Goal: Task Accomplishment & Management: Manage account settings

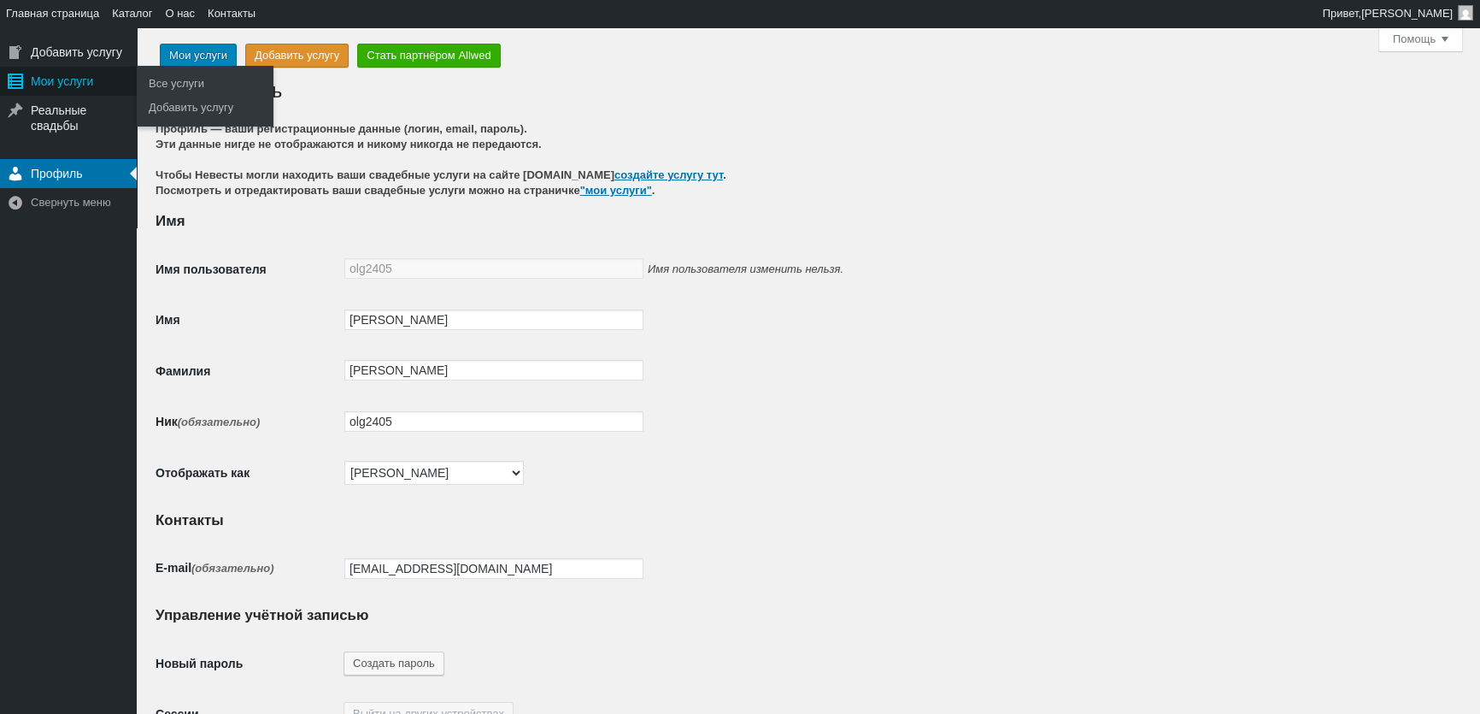
click at [68, 78] on div "Мои услуги" at bounding box center [68, 81] width 137 height 29
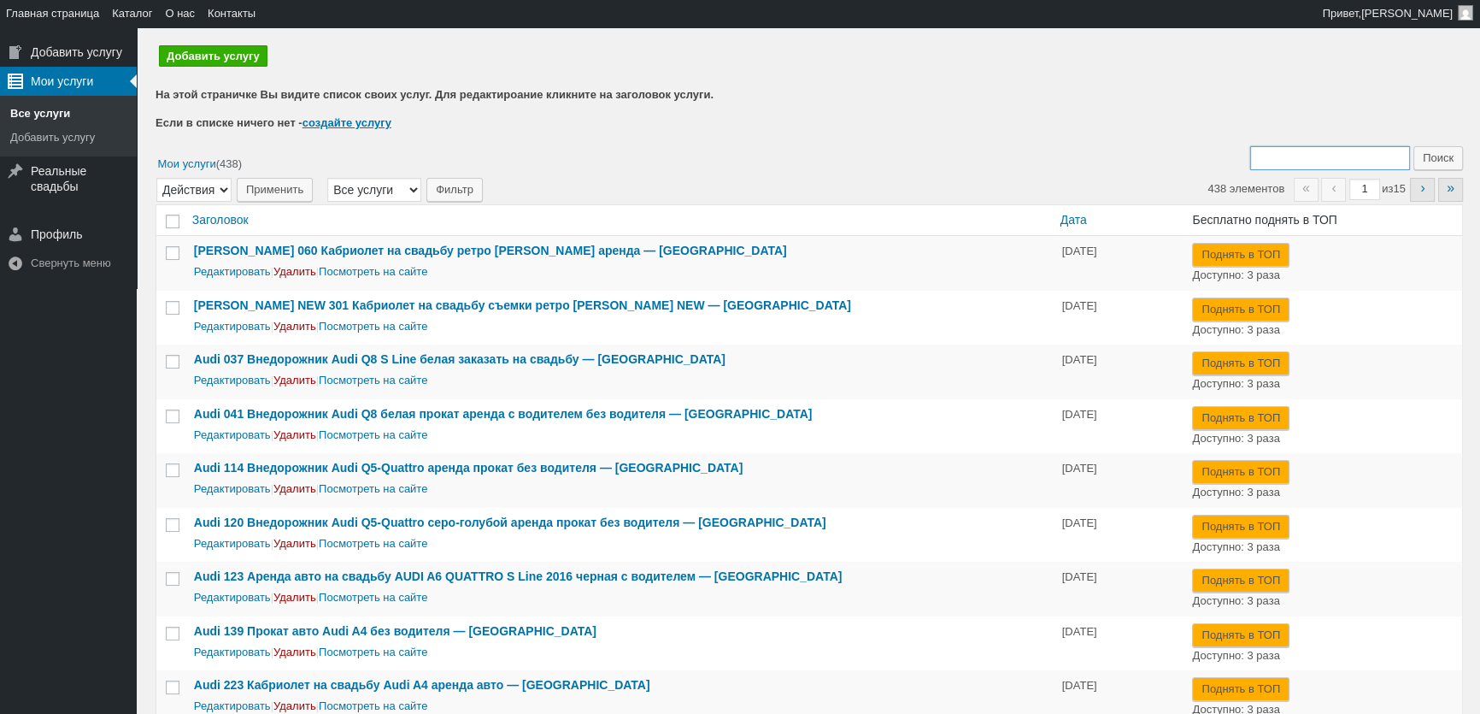
click at [1305, 154] on input "Поиск:" at bounding box center [1330, 158] width 160 height 24
type input "436"
click at [1414, 146] on input "Поиск" at bounding box center [1439, 158] width 50 height 24
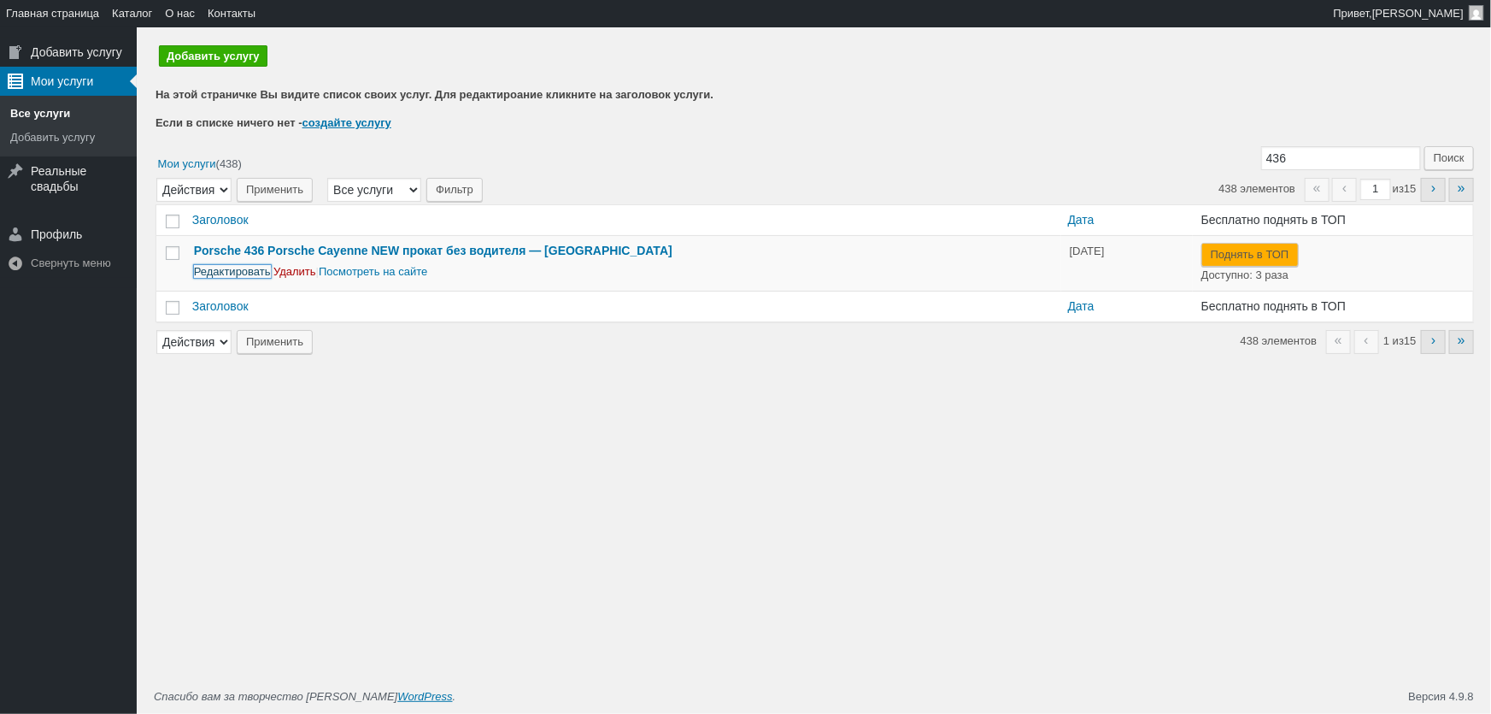
click at [233, 273] on link "Редактировать" at bounding box center [232, 271] width 77 height 13
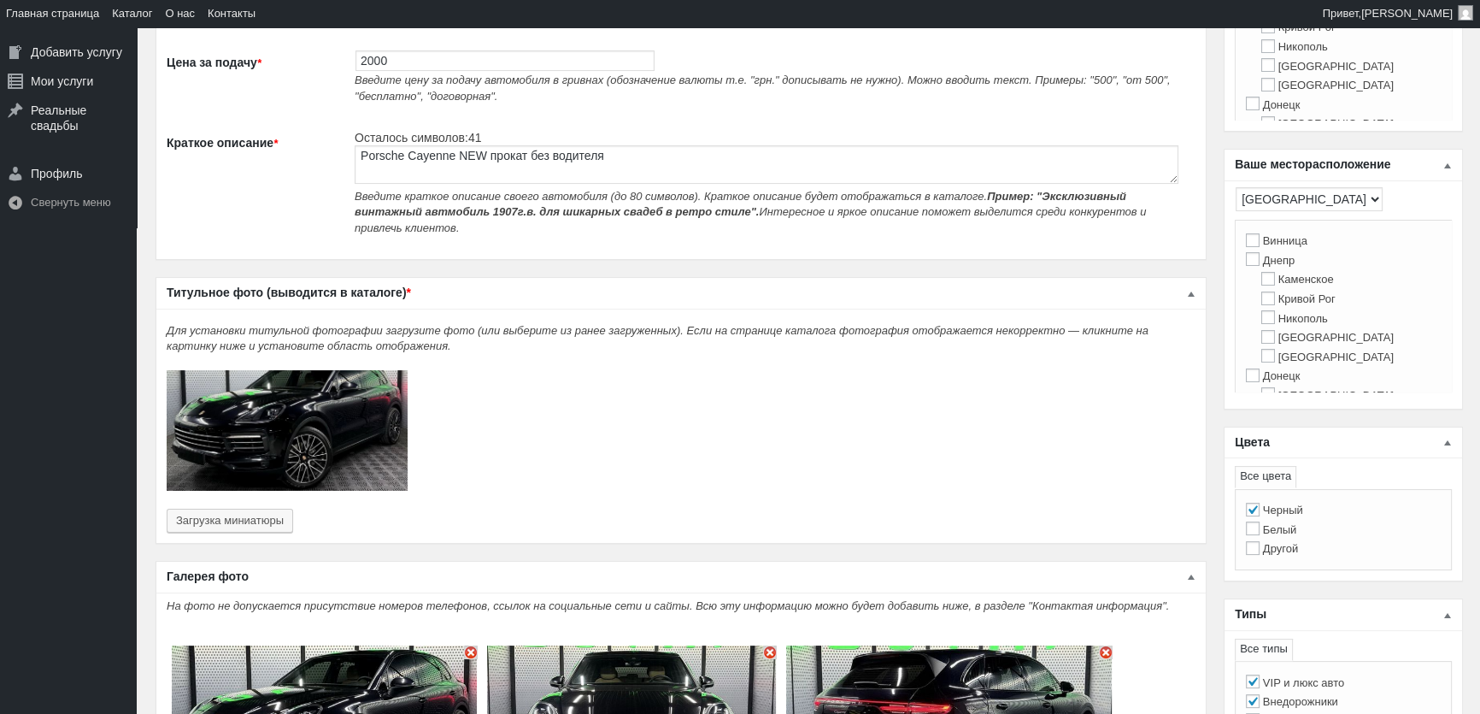
scroll to position [232, 0]
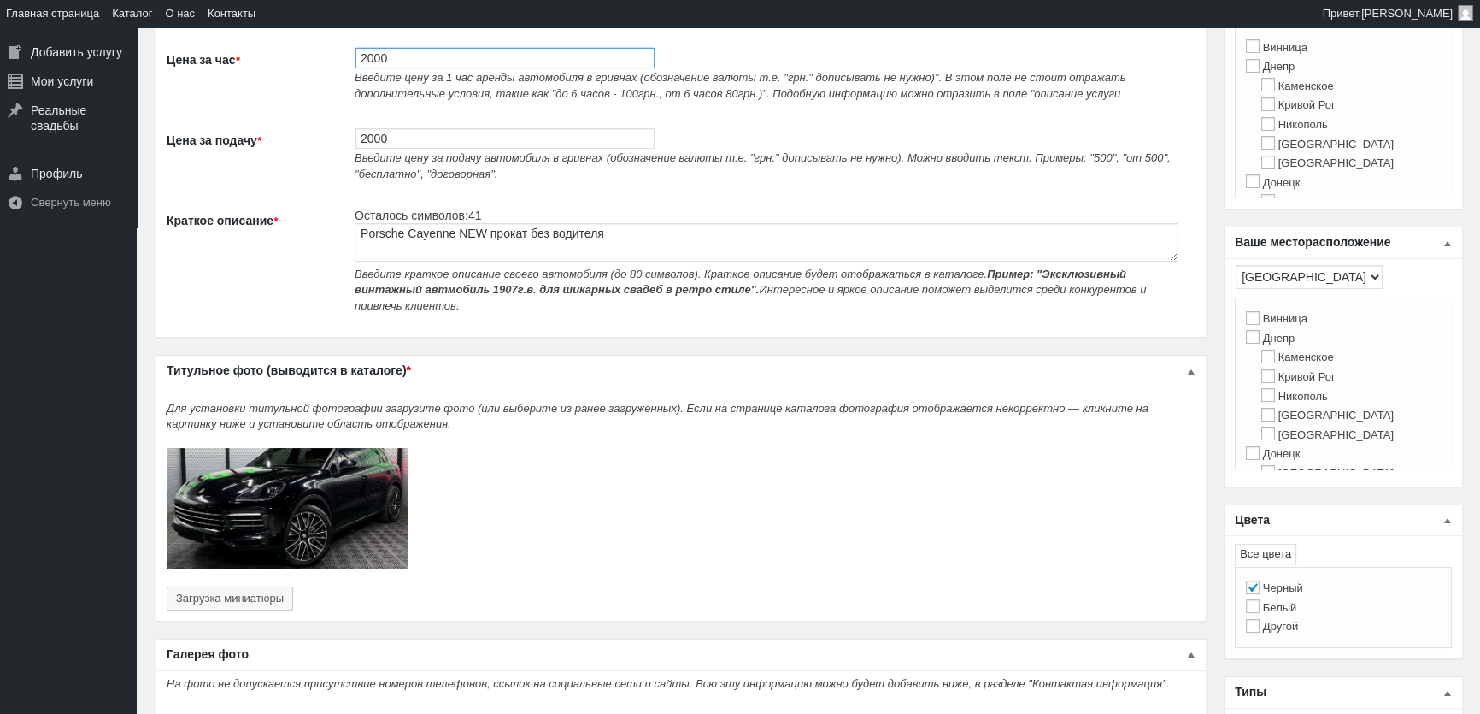
click at [369, 67] on input "2000" at bounding box center [505, 58] width 299 height 21
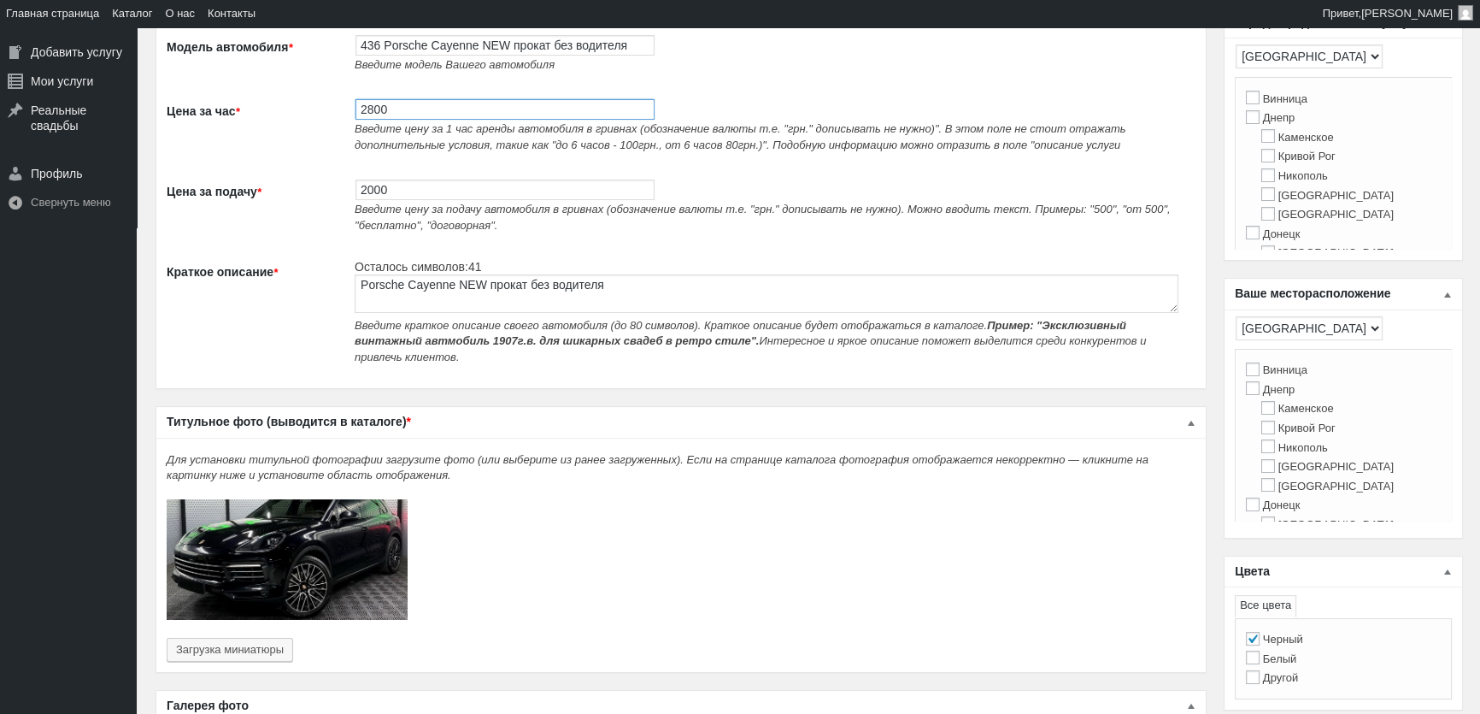
scroll to position [155, 0]
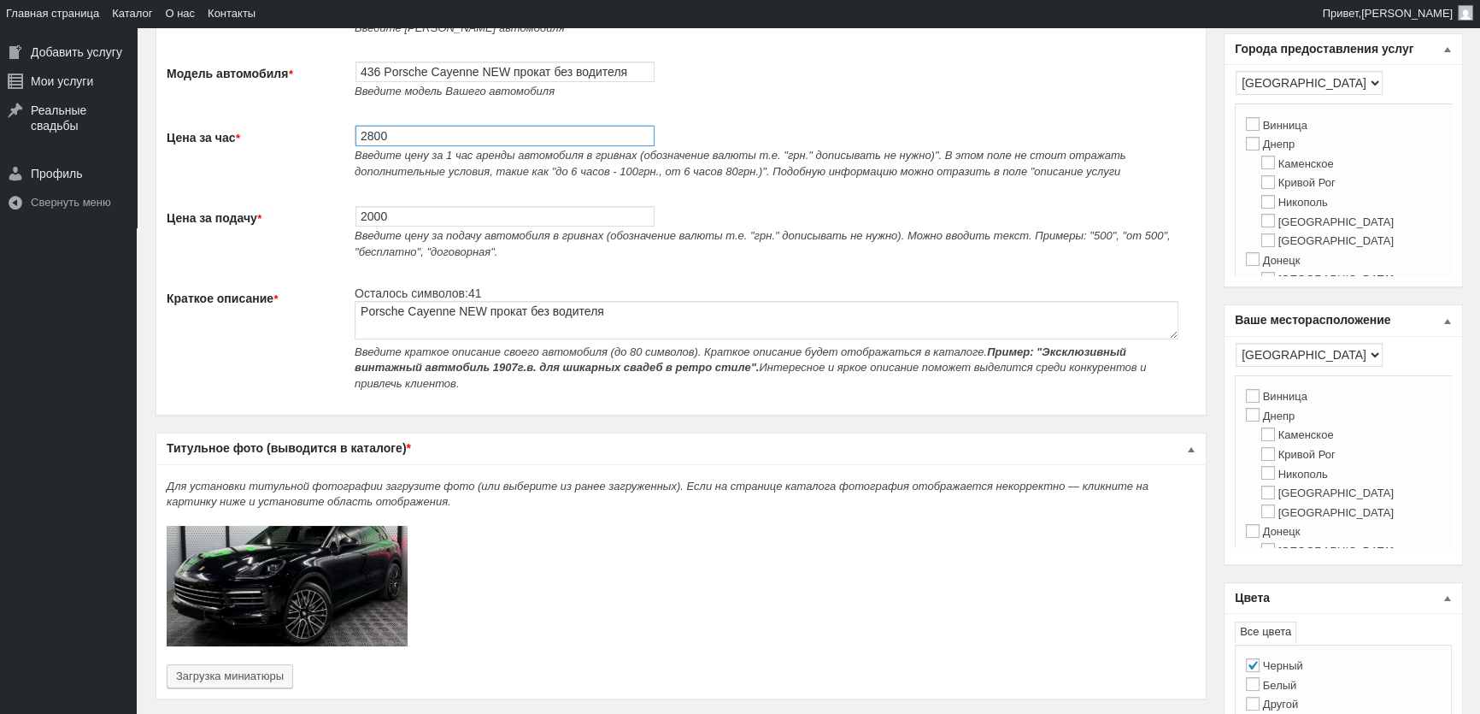
type input "2800"
click at [368, 217] on input "2000" at bounding box center [505, 216] width 299 height 21
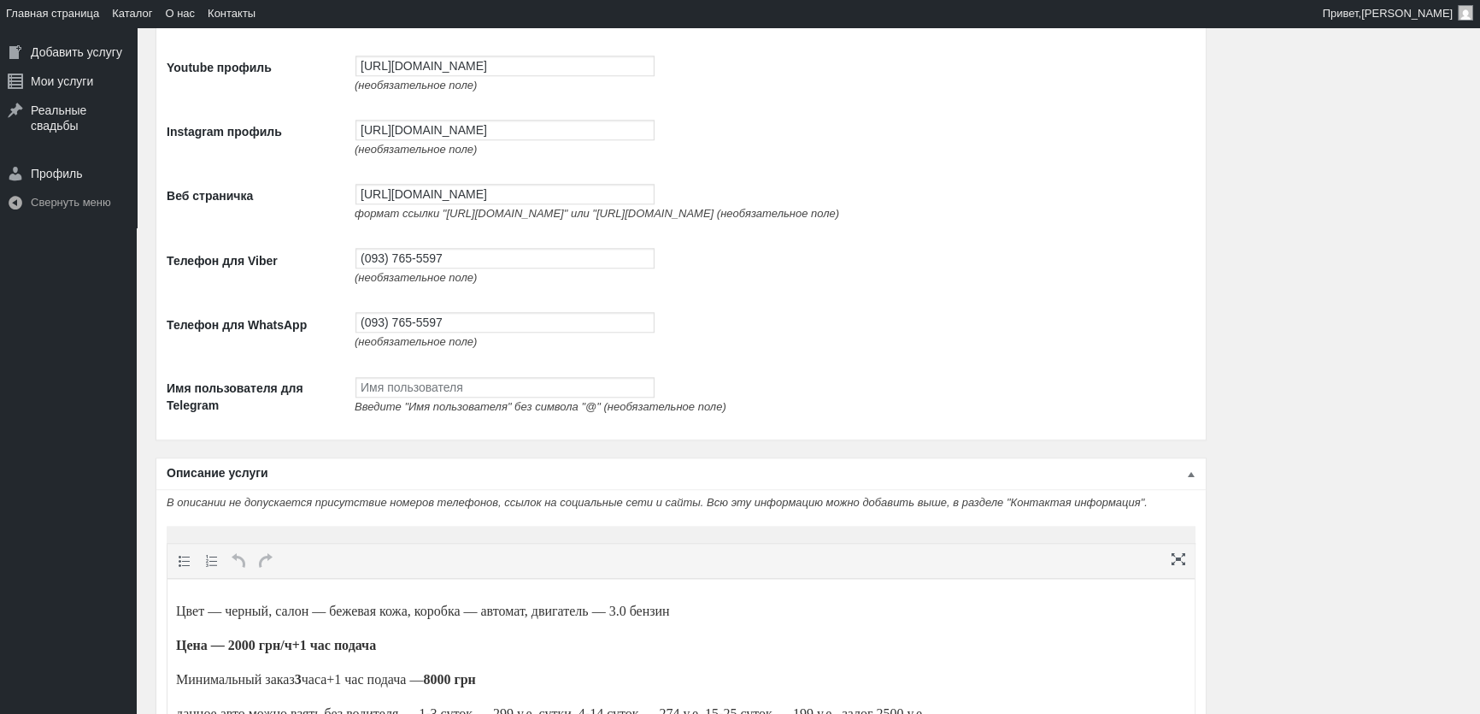
scroll to position [2545, 0]
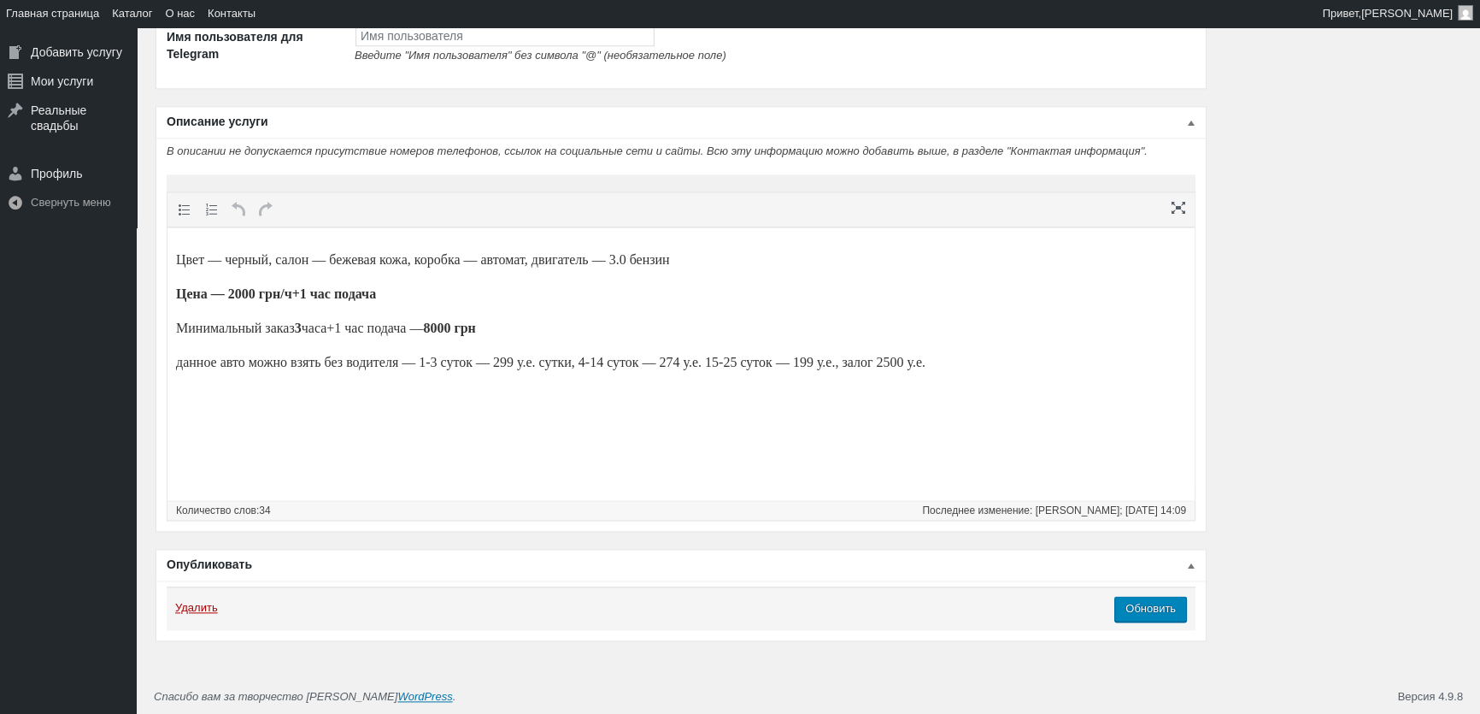
type input "2800"
click at [248, 292] on strong "Цена — 2000 грн/ч+1 час подача" at bounding box center [276, 293] width 200 height 15
click at [478, 336] on p "Минимальный заказ 3 часа+1 час подача — 8000 грн" at bounding box center [681, 328] width 1010 height 21
click at [1155, 620] on input "Обновить" at bounding box center [1151, 609] width 73 height 26
click at [1147, 605] on input "Обновить" at bounding box center [1151, 609] width 73 height 26
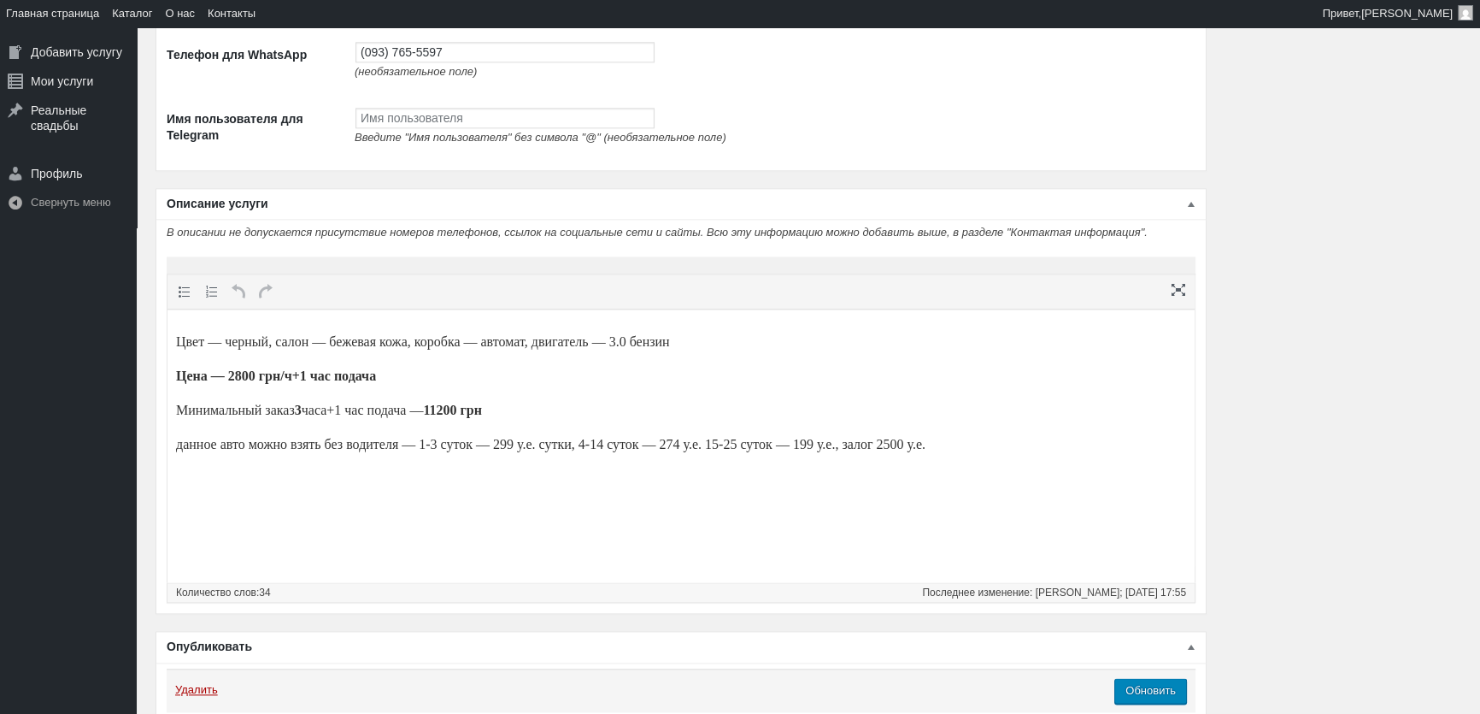
scroll to position [2595, 0]
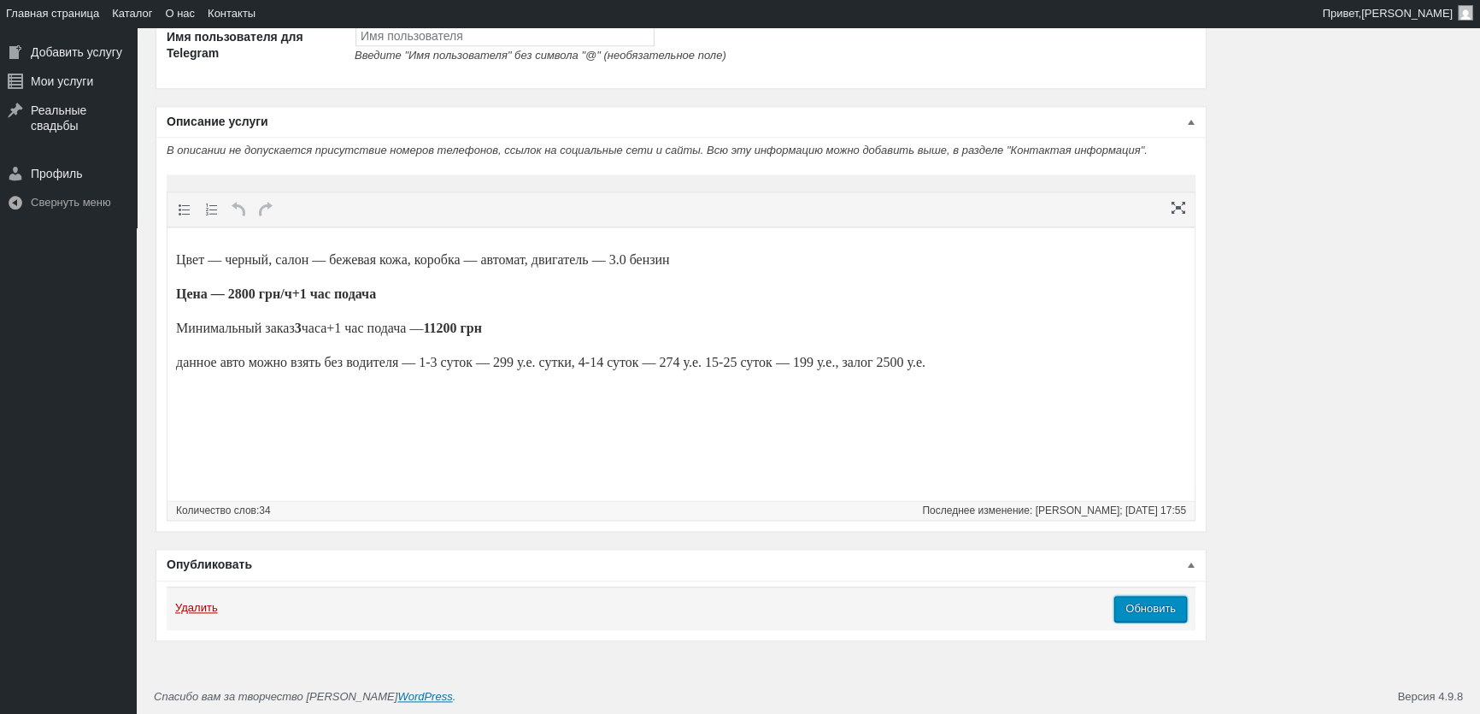
click at [1163, 605] on input "Обновить" at bounding box center [1151, 609] width 73 height 26
